Goal: Book appointment/travel/reservation

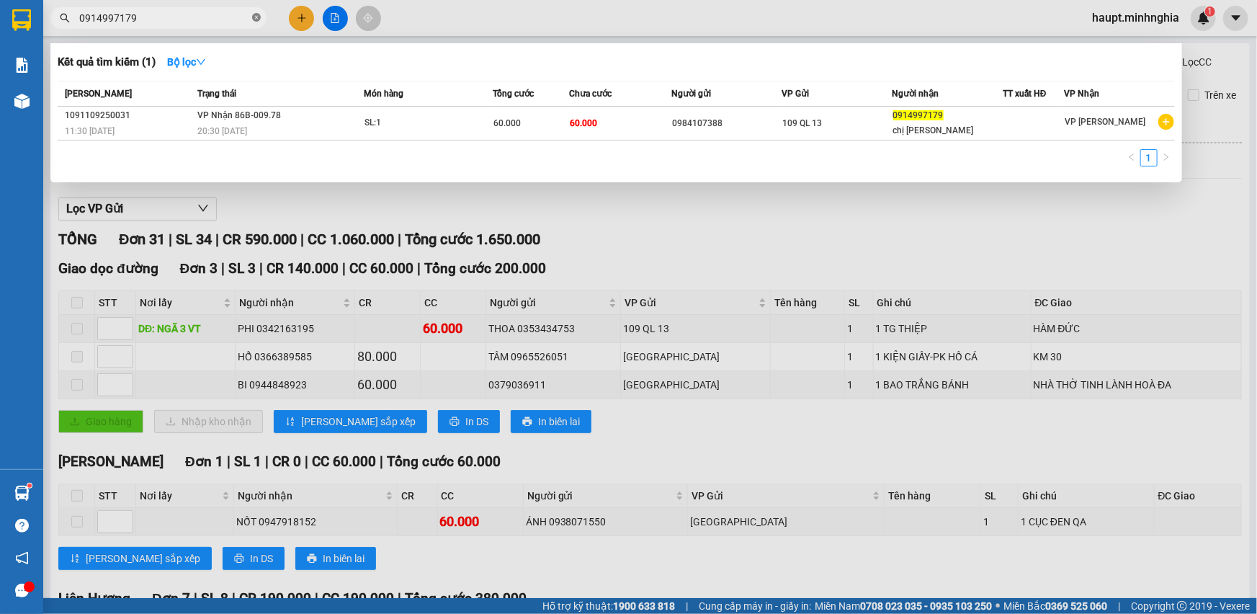
click at [255, 15] on icon "close-circle" at bounding box center [256, 17] width 9 height 9
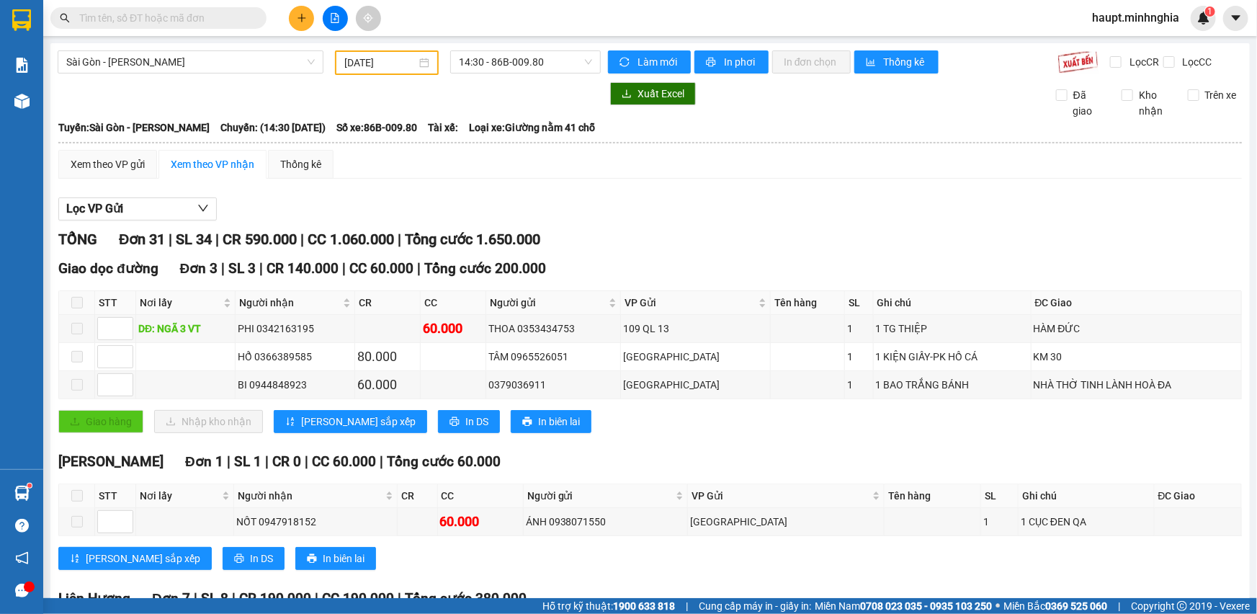
click at [411, 53] on div "[DATE]" at bounding box center [387, 62] width 104 height 24
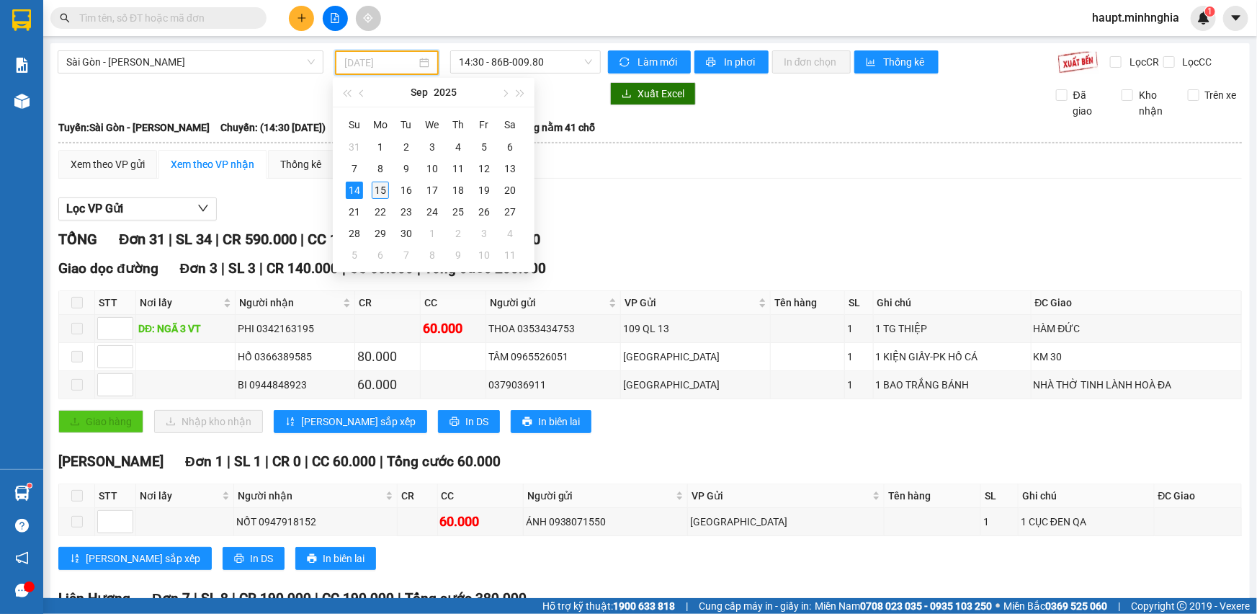
click at [381, 195] on div "15" at bounding box center [380, 190] width 17 height 17
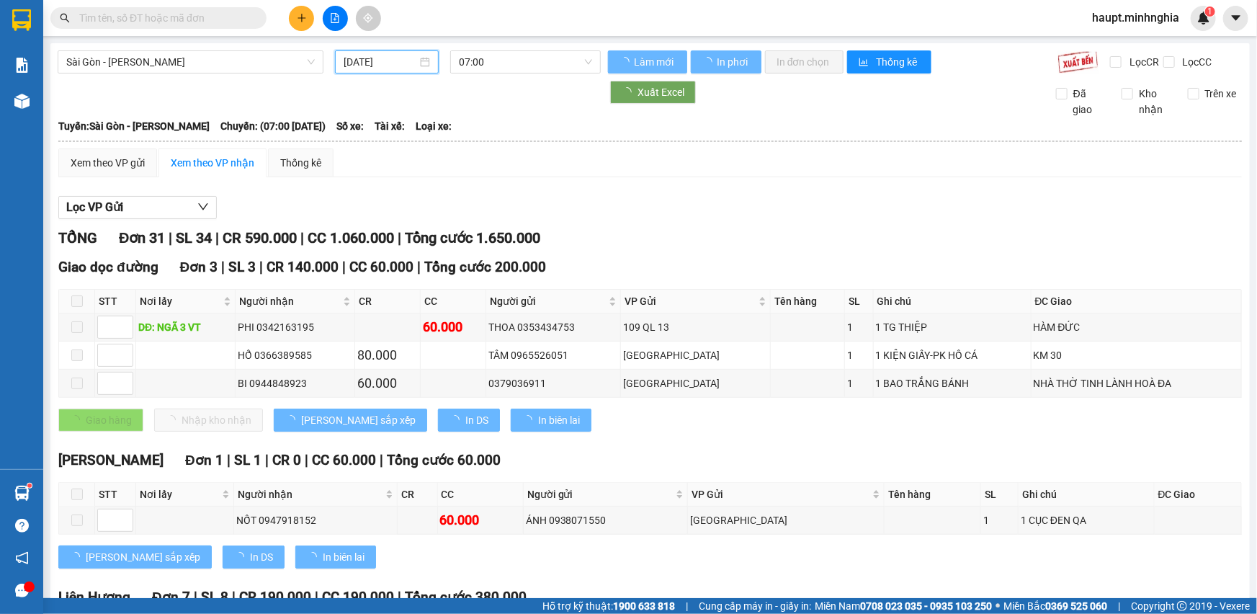
type input "[DATE]"
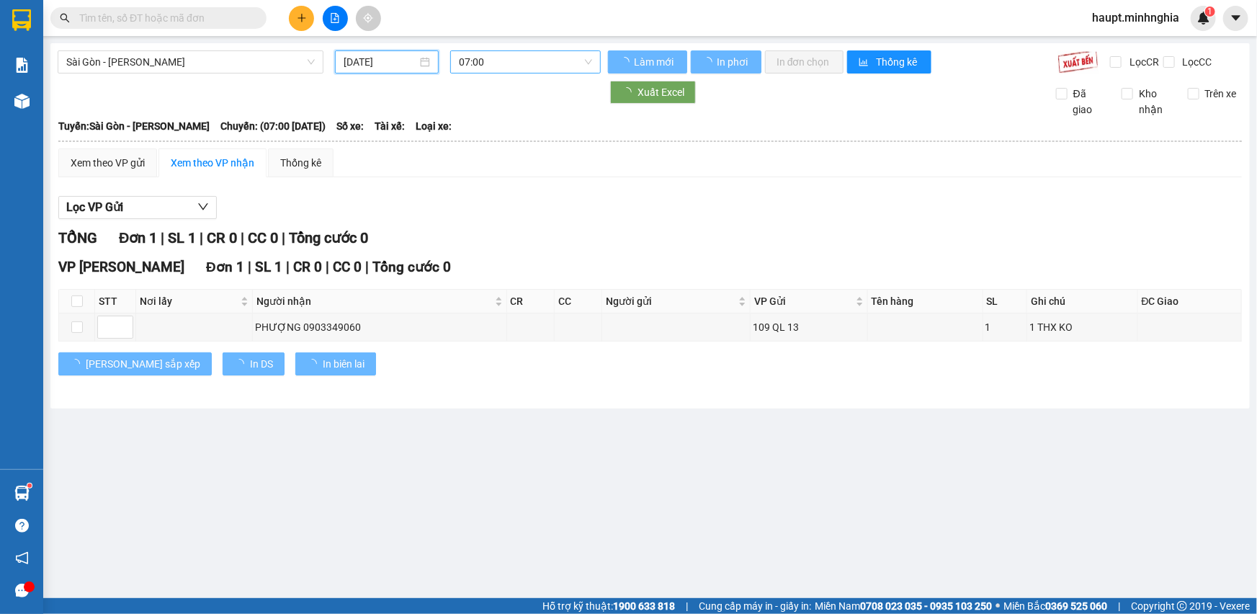
click at [553, 65] on span "07:00" at bounding box center [525, 62] width 133 height 22
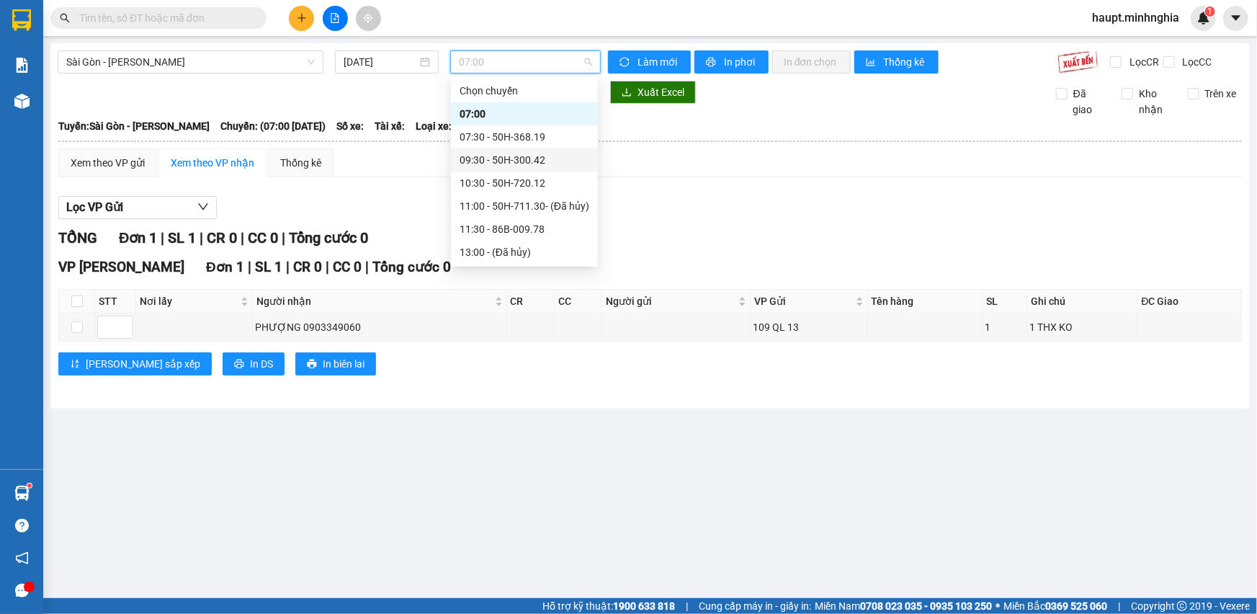
click at [569, 151] on div "09:30 - 50H-300.42" at bounding box center [524, 159] width 147 height 23
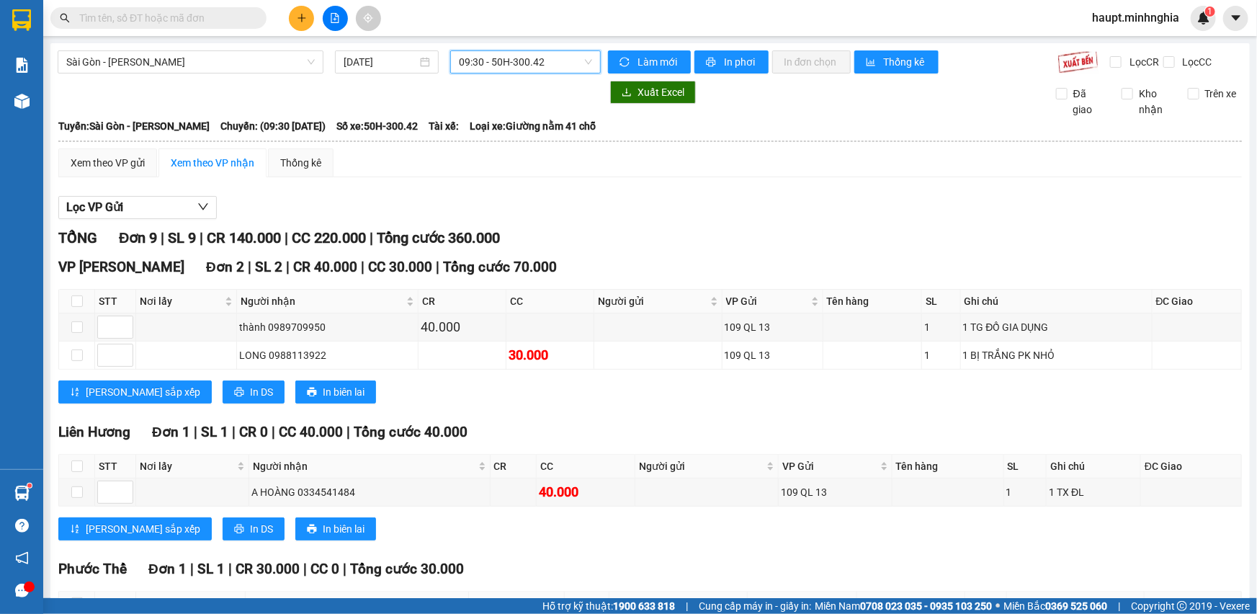
click at [562, 56] on span "09:30 - 50H-300.42" at bounding box center [525, 62] width 133 height 22
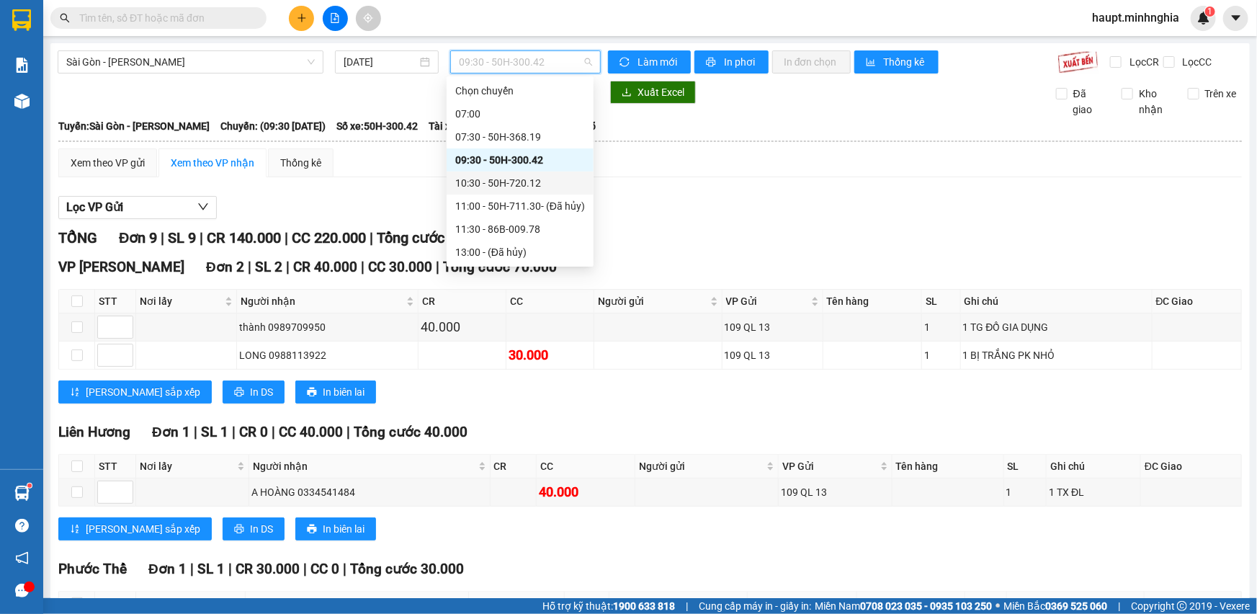
click at [572, 181] on div "10:30 - 50H-720.12" at bounding box center [520, 183] width 130 height 16
